Goal: Transaction & Acquisition: Purchase product/service

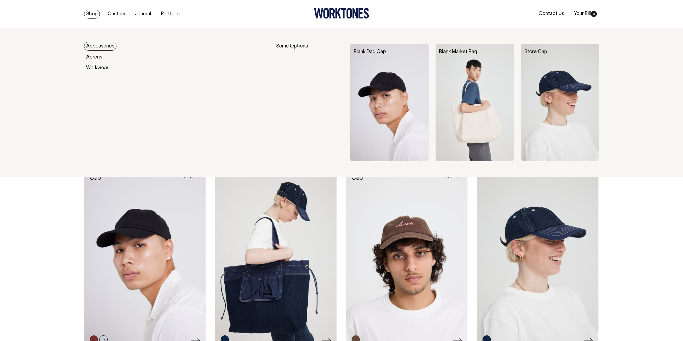
click at [92, 46] on link "Accessories" at bounding box center [100, 46] width 32 height 9
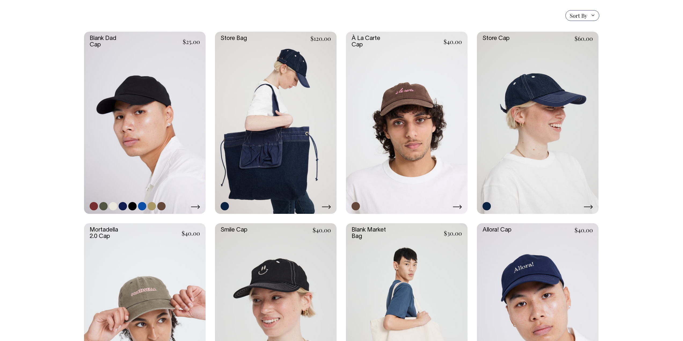
click at [159, 129] on link at bounding box center [145, 123] width 122 height 183
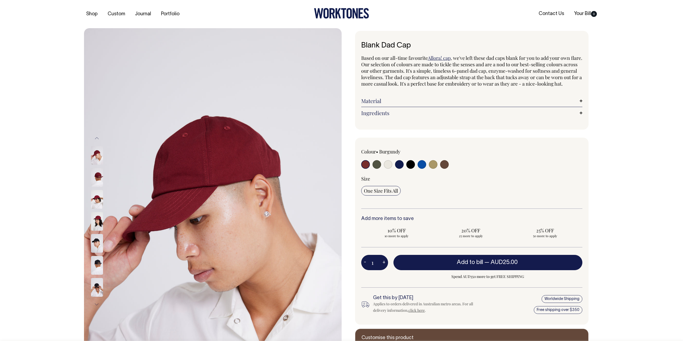
click at [394, 104] on link "Material" at bounding box center [471, 101] width 221 height 6
